Goal: Information Seeking & Learning: Understand process/instructions

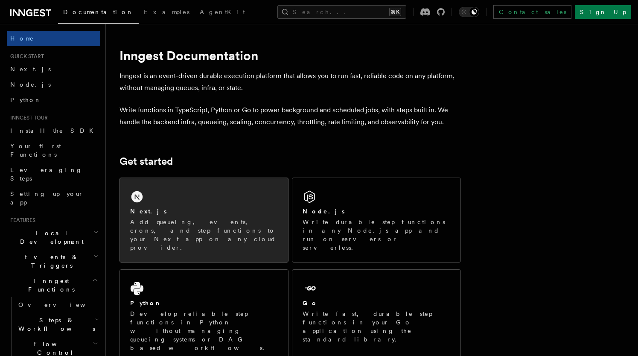
click at [213, 201] on div "Next.js Add queueing, events, crons, and step functions to your Next app on any…" at bounding box center [204, 220] width 168 height 84
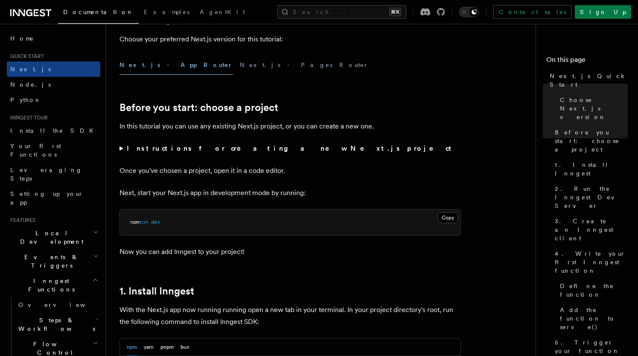
scroll to position [243, 0]
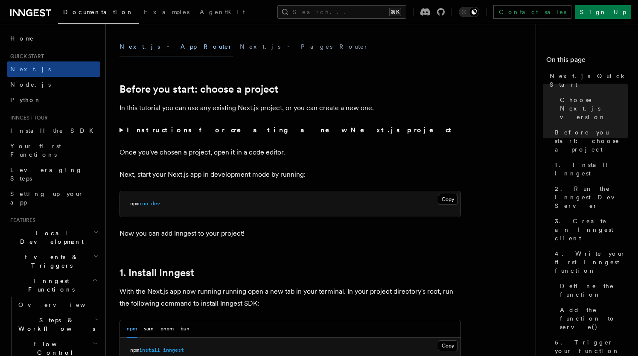
click at [160, 205] on span "dev" at bounding box center [155, 204] width 9 height 6
click at [194, 213] on pre "npm run dev" at bounding box center [290, 204] width 341 height 26
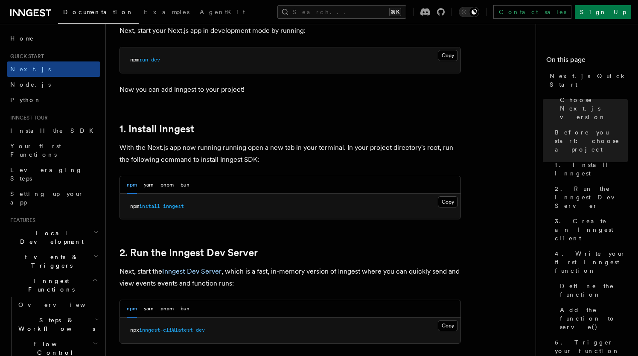
scroll to position [387, 0]
click at [183, 209] on pre "npm install inngest" at bounding box center [290, 206] width 341 height 26
copy article "npm install inngest"
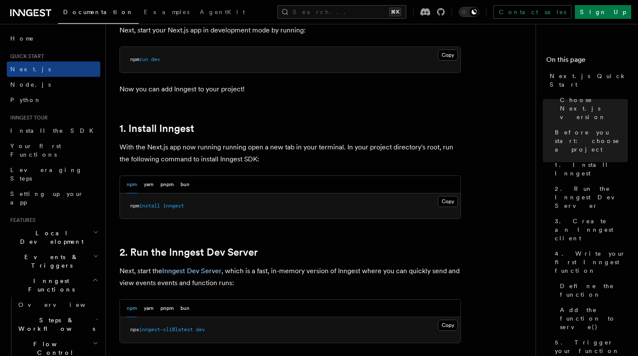
click at [277, 280] on p "Next, start the Inngest Dev Server , which is a fast, in-memory version of Inng…" at bounding box center [291, 277] width 342 height 24
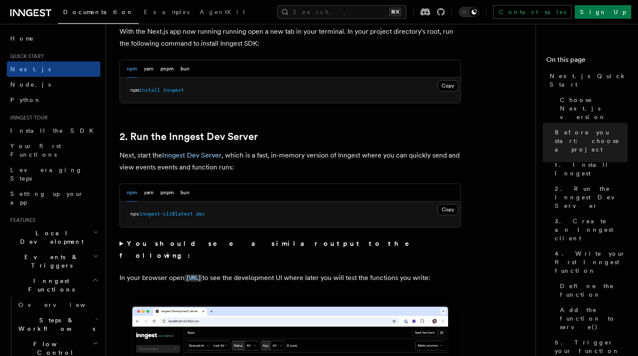
scroll to position [505, 0]
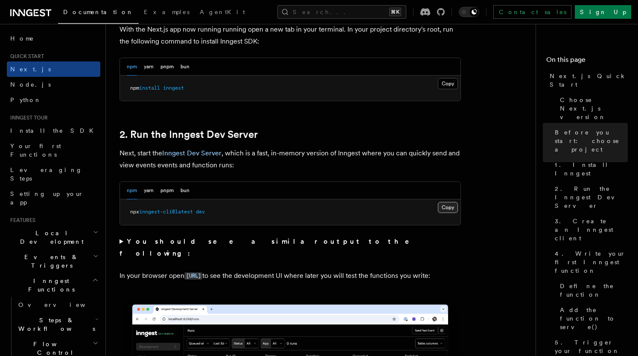
click at [450, 204] on button "Copy Copied" at bounding box center [448, 207] width 20 height 11
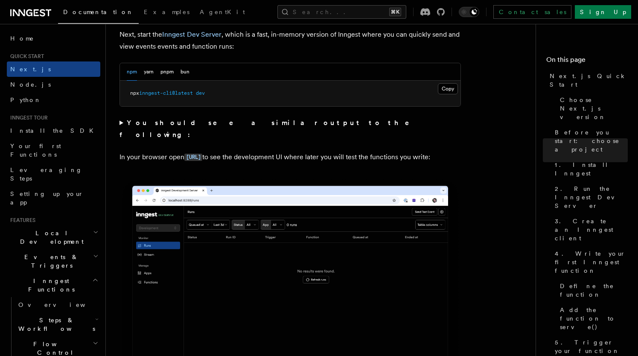
scroll to position [619, 0]
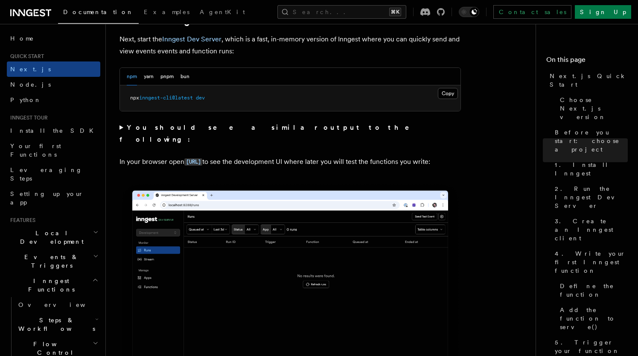
click at [121, 128] on summary "You should see a similar output to the following:" at bounding box center [291, 134] width 342 height 24
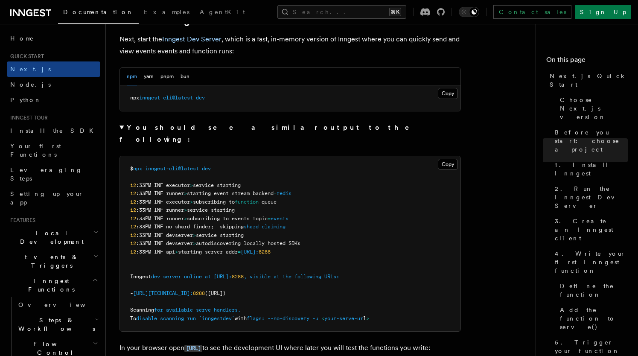
click at [121, 128] on summary "You should see a similar output to the following:" at bounding box center [291, 134] width 342 height 24
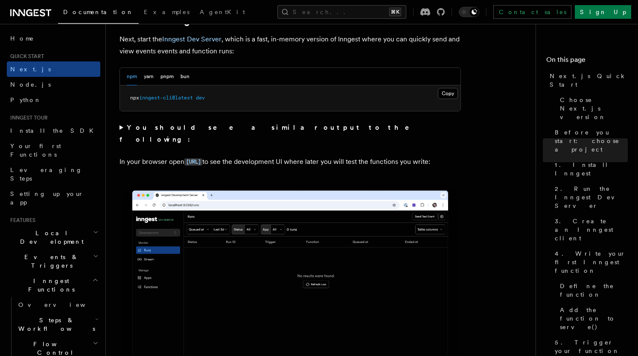
click at [121, 128] on summary "You should see a similar output to the following:" at bounding box center [291, 134] width 342 height 24
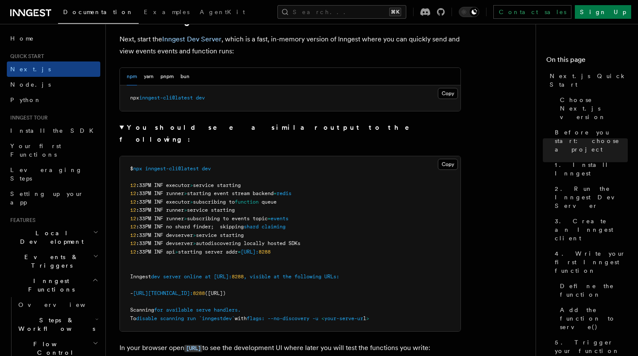
click at [121, 128] on summary "You should see a similar output to the following:" at bounding box center [291, 134] width 342 height 24
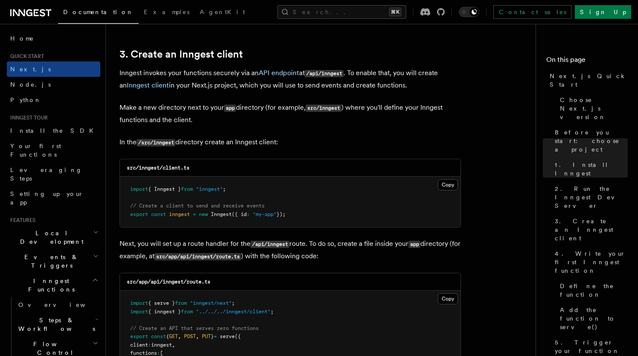
scroll to position [999, 0]
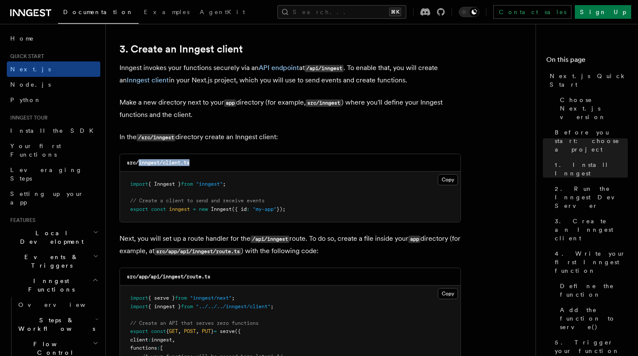
drag, startPoint x: 139, startPoint y: 165, endPoint x: 229, endPoint y: 165, distance: 90.1
click at [229, 165] on div "src/inngest/client.ts" at bounding box center [290, 163] width 341 height 18
copy code "inngest/client.ts"
click at [225, 164] on div "src/inngest/client.ts" at bounding box center [290, 163] width 341 height 18
drag, startPoint x: 127, startPoint y: 163, endPoint x: 257, endPoint y: 163, distance: 129.8
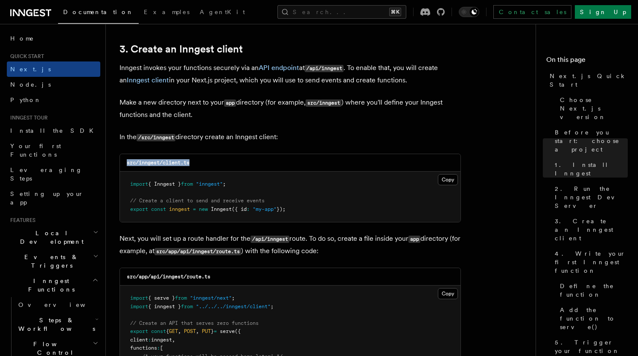
click at [257, 163] on div "src/inngest/client.ts" at bounding box center [290, 163] width 341 height 18
copy code "src/inngest/client.ts"
click at [447, 178] on button "Copy Copied" at bounding box center [448, 179] width 20 height 11
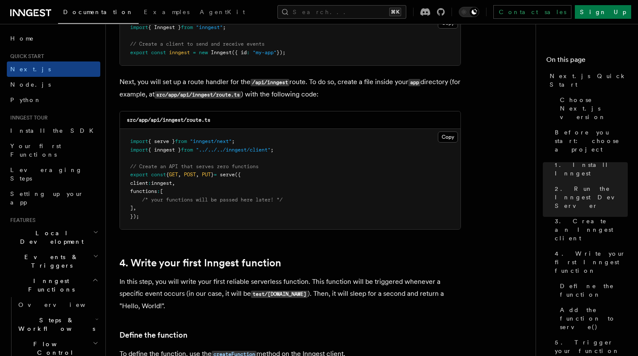
scroll to position [1151, 0]
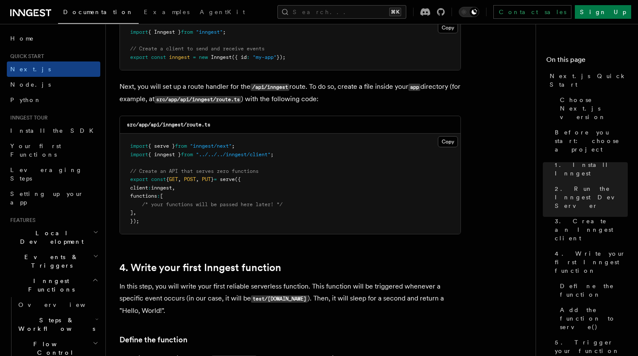
drag, startPoint x: 140, startPoint y: 127, endPoint x: 258, endPoint y: 129, distance: 118.3
click at [258, 129] on div "src/app/api/inngest/route.ts" at bounding box center [290, 125] width 341 height 18
copy code "app/api/inngest/route.ts"
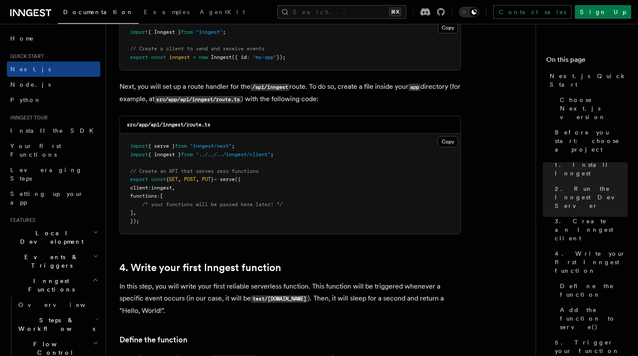
click at [305, 162] on pre "import { serve } from "inngest/next" ; import { inngest } from "../../../innges…" at bounding box center [290, 184] width 341 height 100
click at [445, 143] on button "Copy Copied" at bounding box center [448, 141] width 20 height 11
click at [227, 177] on pre "import { serve } from "inngest/next" ; import { inngest } from "../../../innges…" at bounding box center [290, 184] width 341 height 100
click at [227, 207] on span "/* your functions will be passed here later! */" at bounding box center [212, 204] width 140 height 6
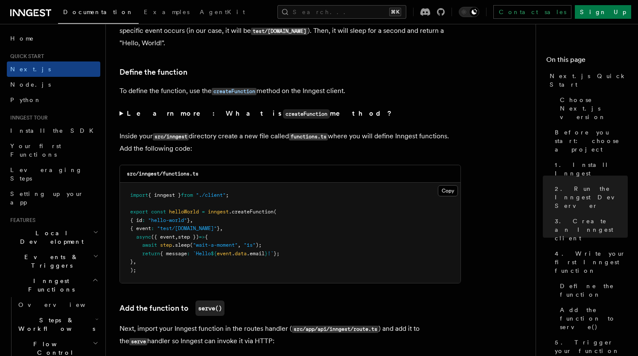
scroll to position [1430, 0]
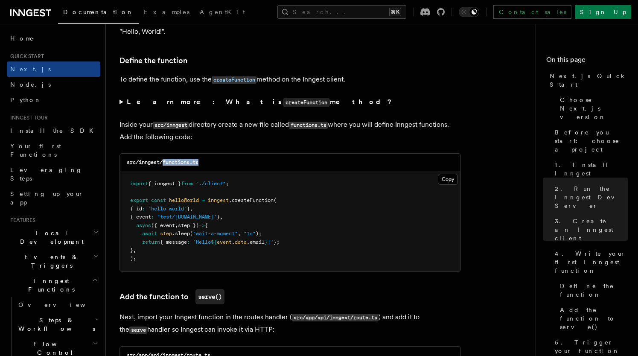
drag, startPoint x: 164, startPoint y: 166, endPoint x: 246, endPoint y: 166, distance: 82.4
click at [246, 166] on div "src/inngest/functions.ts" at bounding box center [290, 163] width 341 height 18
copy code "functions.ts"
click at [447, 184] on button "Copy Copied" at bounding box center [448, 179] width 20 height 11
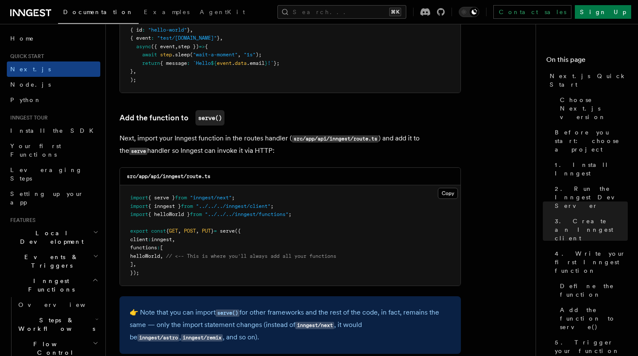
scroll to position [1611, 0]
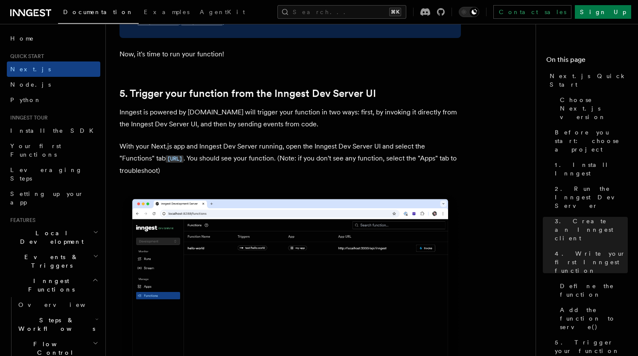
scroll to position [1934, 0]
